Goal: Information Seeking & Learning: Check status

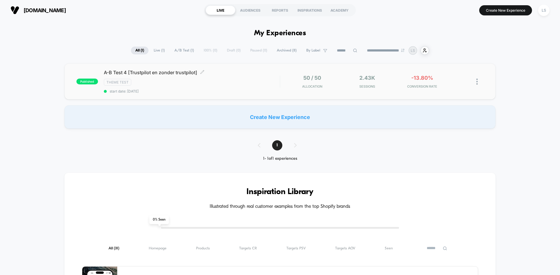
click at [156, 76] on div "A-B Test 4 [Trustpilot en zonder trustpilot] Click to edit experience details C…" at bounding box center [192, 82] width 176 height 24
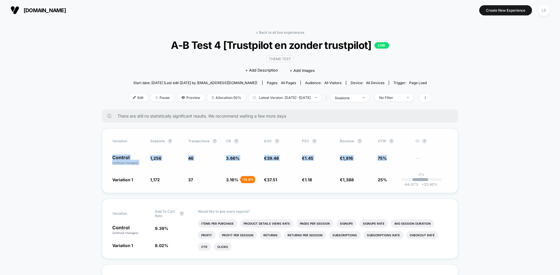
drag, startPoint x: 113, startPoint y: 157, endPoint x: 409, endPoint y: 166, distance: 296.3
click at [409, 166] on div "Variation Sessions ? Transactions ? CR ? AOV ? PSV ? Revenue ? OTW ? CI ? Contr…" at bounding box center [280, 161] width 356 height 65
click at [347, 171] on div "Variation Sessions ? Transactions ? CR ? AOV ? PSV ? Revenue ? OTW ? CI ? Contr…" at bounding box center [280, 161] width 356 height 65
drag, startPoint x: 220, startPoint y: 178, endPoint x: 250, endPoint y: 186, distance: 30.5
click at [250, 186] on div "Variation Sessions ? Transactions ? CR ? AOV ? PSV ? Revenue ? OTW ? CI ? Contr…" at bounding box center [280, 161] width 356 height 65
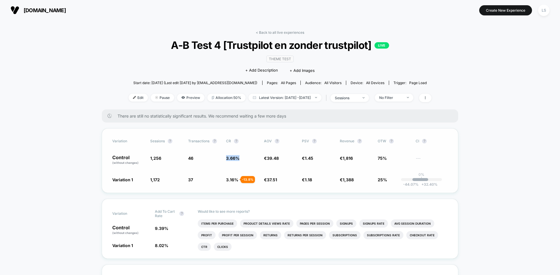
drag, startPoint x: 224, startPoint y: 159, endPoint x: 239, endPoint y: 160, distance: 14.6
click at [239, 160] on div "Control (without changes) 1,256 46 3.66 % € 39.48 € 1.45 € 1,816 75% ---" at bounding box center [279, 160] width 335 height 10
click at [240, 166] on div "Variation Sessions ? Transactions ? CR ? AOV ? PSV ? Revenue ? OTW ? CI ? Contr…" at bounding box center [280, 161] width 356 height 65
drag, startPoint x: 224, startPoint y: 158, endPoint x: 247, endPoint y: 176, distance: 29.3
click at [247, 176] on div "Variation Sessions ? Transactions ? CR ? AOV ? PSV ? Revenue ? OTW ? CI ? Contr…" at bounding box center [280, 161] width 356 height 65
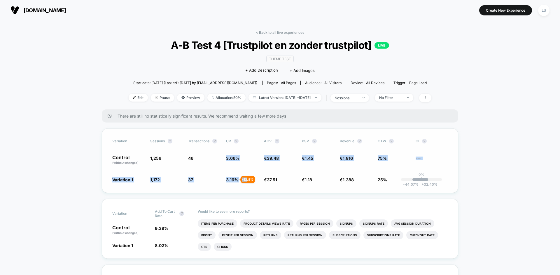
click at [237, 181] on span "3.16 %" at bounding box center [232, 180] width 12 height 5
drag, startPoint x: 229, startPoint y: 157, endPoint x: 242, endPoint y: 158, distance: 13.1
click at [242, 158] on div "Control (without changes) 1,256 46 3.66 % € 39.48 € 1.45 € 1,816 75% ---" at bounding box center [279, 160] width 335 height 10
click at [239, 159] on span "3.66 %" at bounding box center [242, 160] width 32 height 10
drag, startPoint x: 225, startPoint y: 158, endPoint x: 244, endPoint y: 158, distance: 18.7
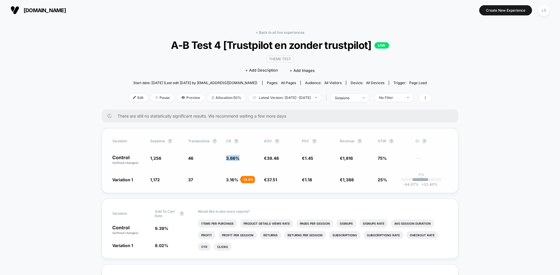
click at [244, 158] on div "Control (without changes) 1,256 46 3.66 % € 39.48 € 1.45 € 1,816 75% ---" at bounding box center [279, 160] width 335 height 10
click at [244, 158] on span "3.66 %" at bounding box center [242, 160] width 32 height 10
drag, startPoint x: 229, startPoint y: 157, endPoint x: 245, endPoint y: 157, distance: 16.3
click at [245, 157] on div "Control (without changes) 1,256 46 3.66 % € 39.48 € 1.45 € 1,816 75% ---" at bounding box center [279, 160] width 335 height 10
click at [222, 159] on div "Control (without changes) 1,256 46 3.66 % € 39.48 € 1.45 € 1,816 75% ---" at bounding box center [279, 160] width 335 height 10
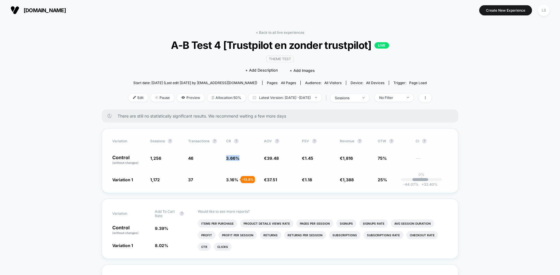
drag, startPoint x: 226, startPoint y: 158, endPoint x: 258, endPoint y: 158, distance: 32.1
click at [258, 158] on div "Control (without changes) 1,256 46 3.66 % € 39.48 € 1.45 € 1,816 75% ---" at bounding box center [279, 160] width 335 height 10
click at [243, 158] on span "3.66 %" at bounding box center [242, 160] width 32 height 10
drag, startPoint x: 220, startPoint y: 158, endPoint x: 252, endPoint y: 157, distance: 32.6
click at [252, 157] on div "Control (without changes) 1,256 46 3.66 % € 39.48 € 1.45 € 1,816 75% ---" at bounding box center [279, 160] width 335 height 10
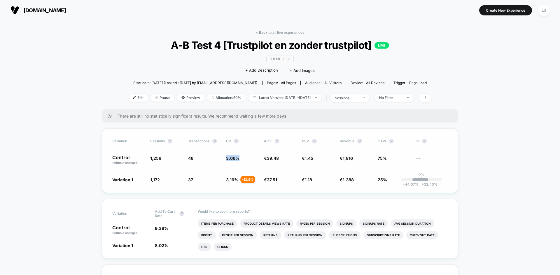
click at [241, 160] on span "3.66 %" at bounding box center [242, 160] width 32 height 10
drag, startPoint x: 224, startPoint y: 157, endPoint x: 247, endPoint y: 157, distance: 23.0
click at [247, 157] on div "Control (without changes) 1,256 46 3.66 % € 39.48 € 1.45 € 1,816 75% ---" at bounding box center [279, 160] width 335 height 10
click at [246, 164] on span "3.66 %" at bounding box center [242, 160] width 32 height 10
drag, startPoint x: 226, startPoint y: 158, endPoint x: 247, endPoint y: 162, distance: 22.3
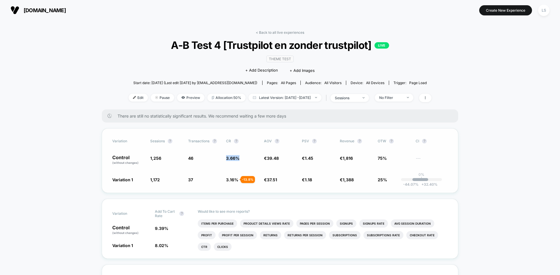
click at [247, 162] on div "Control (without changes) 1,256 46 3.66 % € 39.48 € 1.45 € 1,816 75% ---" at bounding box center [279, 160] width 335 height 10
click at [235, 167] on div "Variation Sessions ? Transactions ? CR ? AOV ? PSV ? Revenue ? OTW ? CI ? Contr…" at bounding box center [280, 161] width 356 height 65
drag, startPoint x: 221, startPoint y: 156, endPoint x: 243, endPoint y: 161, distance: 22.1
click at [243, 161] on div "Control (without changes) 1,256 46 3.66 % € 39.48 € 1.45 € 1,816 75% ---" at bounding box center [279, 160] width 335 height 10
click at [233, 165] on span "3.66 %" at bounding box center [242, 160] width 32 height 10
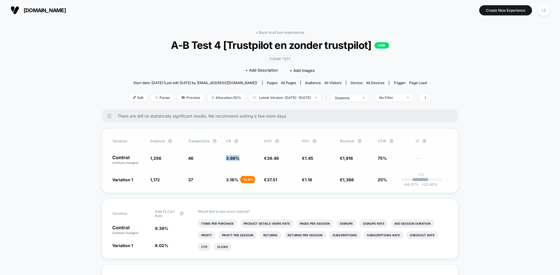
drag, startPoint x: 221, startPoint y: 159, endPoint x: 245, endPoint y: 159, distance: 23.3
click at [245, 159] on div "Control (without changes) 1,256 46 3.66 % € 39.48 € 1.45 € 1,816 75% ---" at bounding box center [279, 160] width 335 height 10
click at [237, 160] on span "3.66 %" at bounding box center [232, 158] width 13 height 5
drag, startPoint x: 226, startPoint y: 158, endPoint x: 240, endPoint y: 156, distance: 13.9
click at [240, 156] on span "3.66 %" at bounding box center [242, 160] width 32 height 10
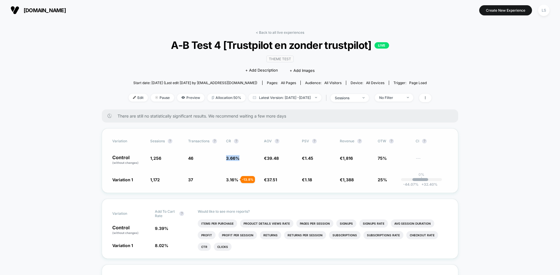
click at [238, 169] on div "Variation Sessions ? Transactions ? CR ? AOV ? PSV ? Revenue ? OTW ? CI ? Contr…" at bounding box center [280, 161] width 356 height 65
drag, startPoint x: 225, startPoint y: 158, endPoint x: 242, endPoint y: 156, distance: 17.1
click at [242, 156] on div "Control (without changes) 1,256 46 3.66 % € 39.48 € 1.45 € 1,816 75% ---" at bounding box center [279, 160] width 335 height 10
